Goal: Obtain resource: Download file/media

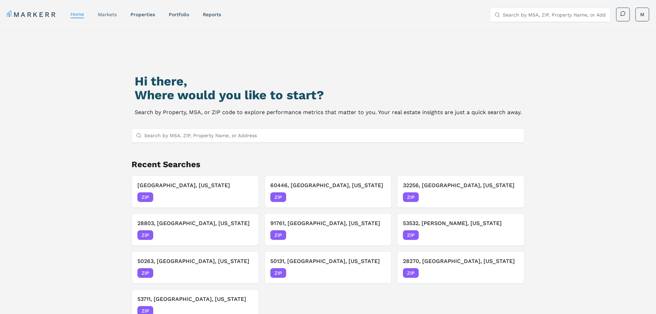
click at [110, 12] on link "markets" at bounding box center [107, 15] width 19 height 6
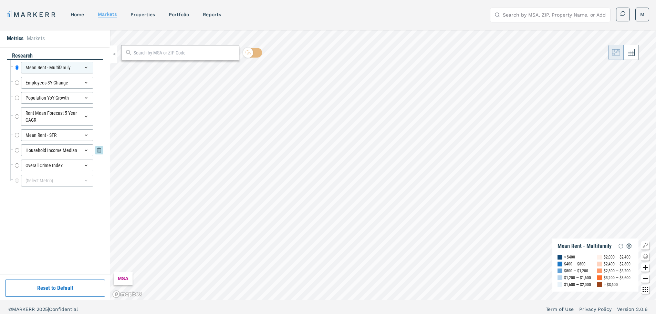
click at [19, 149] on input "Household Income Median" at bounding box center [17, 150] width 4 height 12
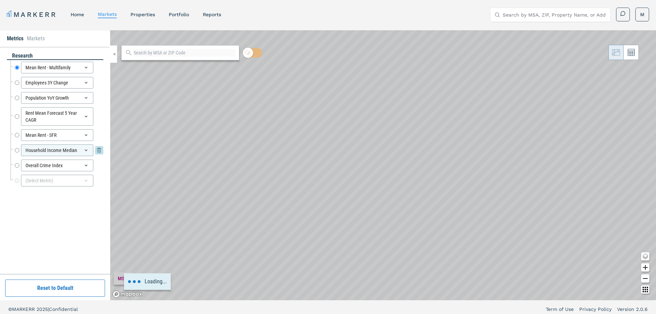
radio input "false"
radio input "true"
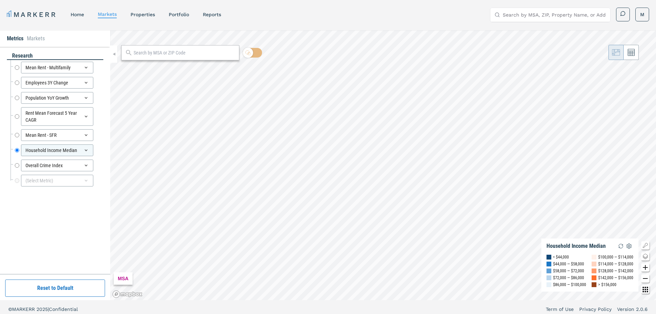
click at [166, 53] on input "text" at bounding box center [185, 52] width 102 height 7
type input "35801"
click at [234, 69] on span "ZIP" at bounding box center [227, 68] width 14 height 6
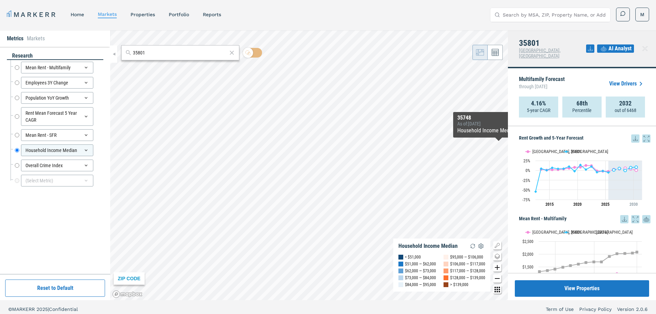
click at [631, 134] on icon at bounding box center [635, 138] width 8 height 8
click at [608, 176] on div "Download as XLS" at bounding box center [605, 177] width 40 height 7
